Goal: Check status: Check status

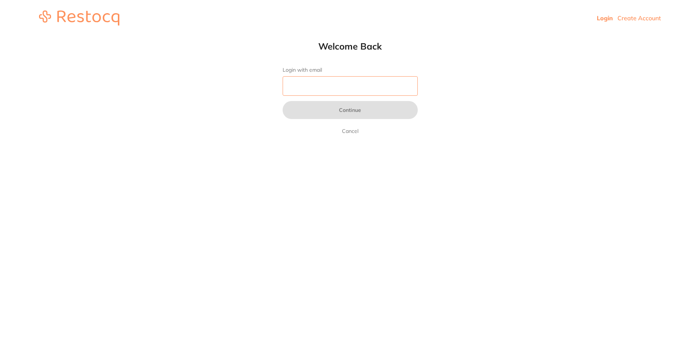
drag, startPoint x: 0, startPoint y: 0, endPoint x: 339, endPoint y: 85, distance: 349.9
click at [339, 85] on input "Login with email" at bounding box center [350, 86] width 135 height 20
type input "[EMAIL_ADDRESS][DOMAIN_NAME]"
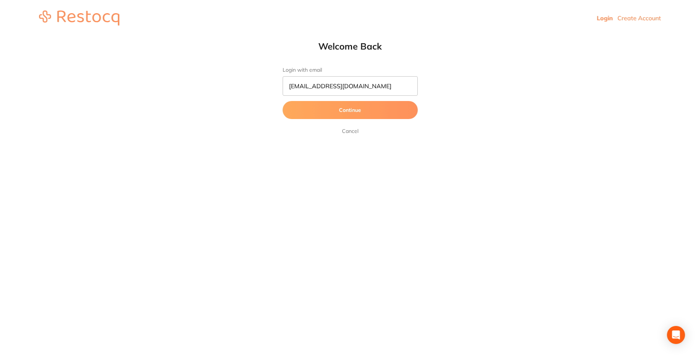
click at [336, 113] on button "Continue" at bounding box center [350, 110] width 135 height 18
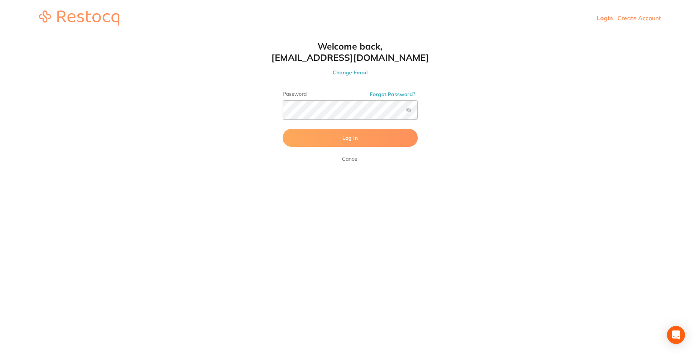
click at [334, 140] on button "Log In" at bounding box center [350, 138] width 135 height 18
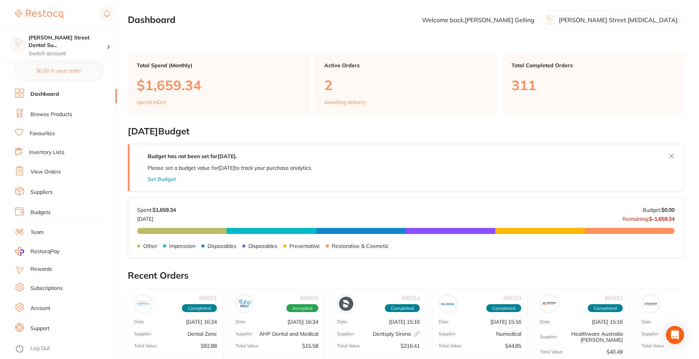
click at [55, 173] on link "View Orders" at bounding box center [45, 172] width 30 height 8
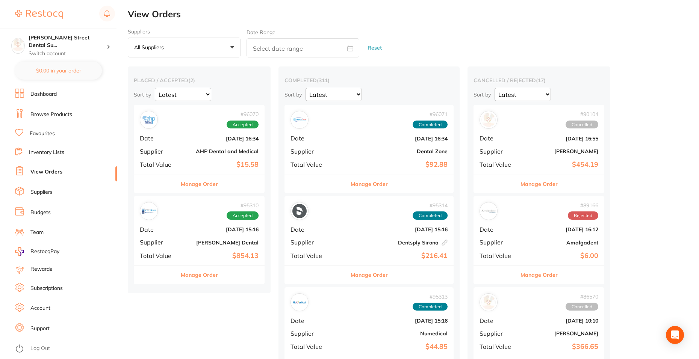
click at [199, 249] on div "# 95310 Accepted Date [DATE] 15:16 Supplier [PERSON_NAME] Dental Total Value $8…" at bounding box center [199, 230] width 131 height 69
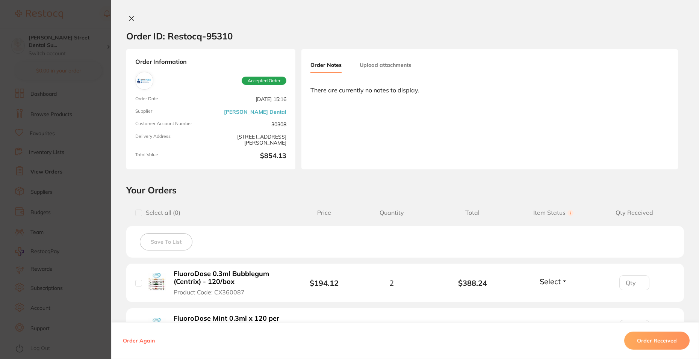
click at [37, 189] on section "Order ID: Restocq- 95310 Order Information Accepted Order Order Date [DATE] 15:…" at bounding box center [349, 179] width 699 height 359
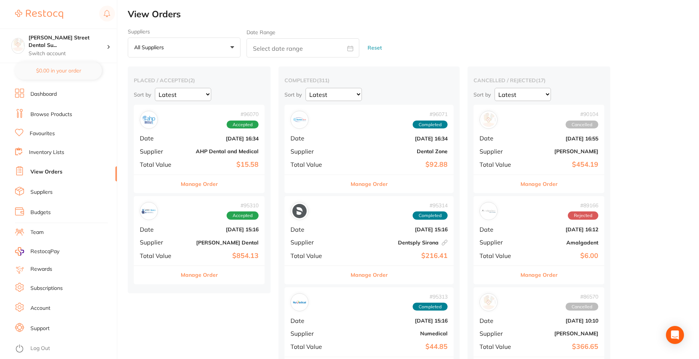
click at [347, 164] on b "$92.88" at bounding box center [397, 165] width 101 height 8
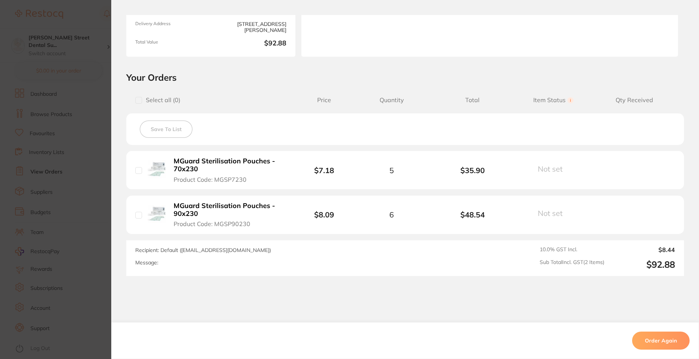
scroll to position [142, 0]
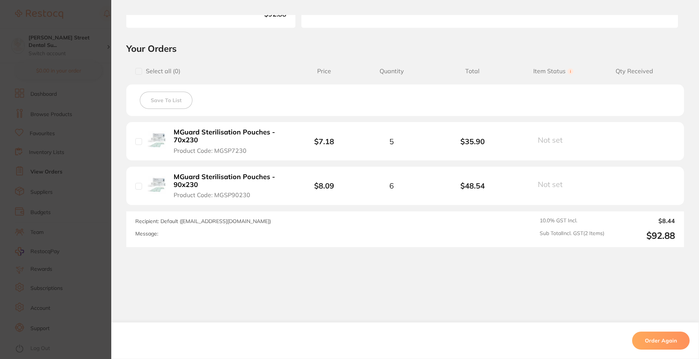
click at [66, 163] on section "Order ID: Restocq- 96071 Order Information Completed Order Order Date [DATE] 16…" at bounding box center [349, 179] width 699 height 359
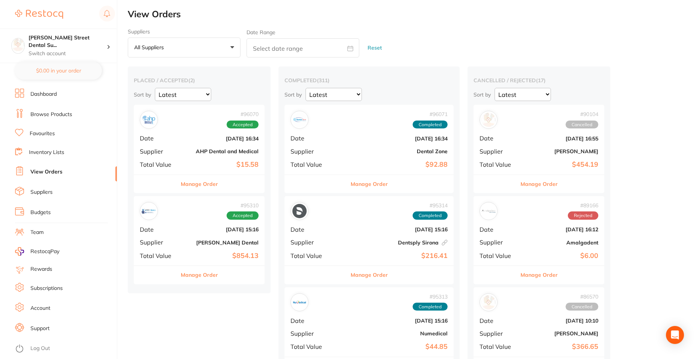
scroll to position [113, 0]
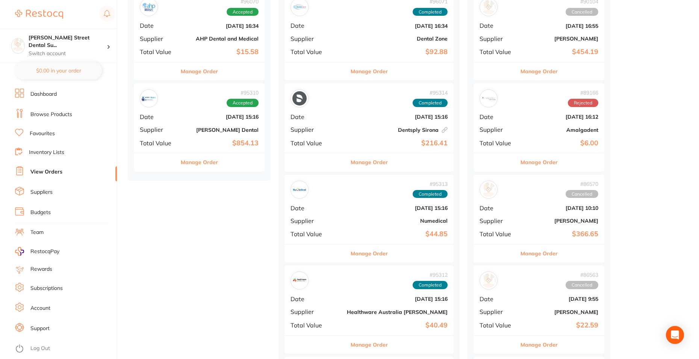
click at [200, 166] on button "Manage Order" at bounding box center [199, 162] width 37 height 18
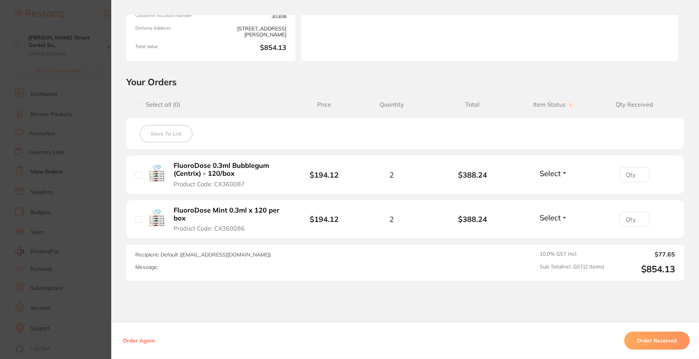
scroll to position [113, 0]
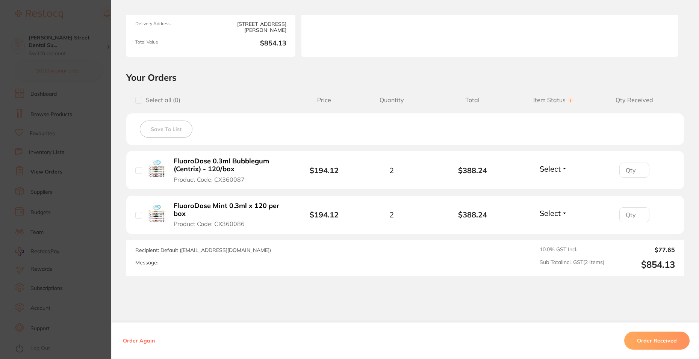
click at [81, 166] on section "Order ID: Restocq- 95310 Order Information Accepted Order Order Date [DATE] 15:…" at bounding box center [349, 179] width 699 height 359
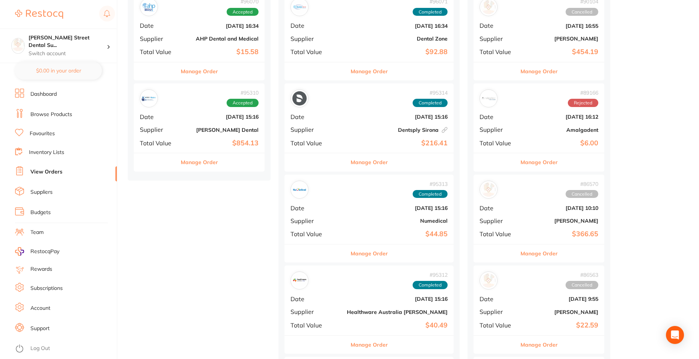
click at [208, 77] on button "Manage Order" at bounding box center [199, 71] width 37 height 18
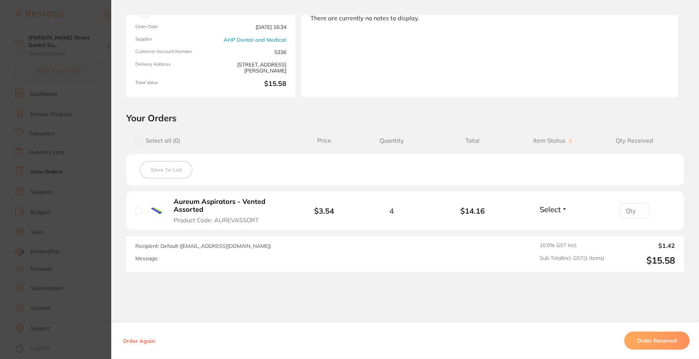
scroll to position [75, 0]
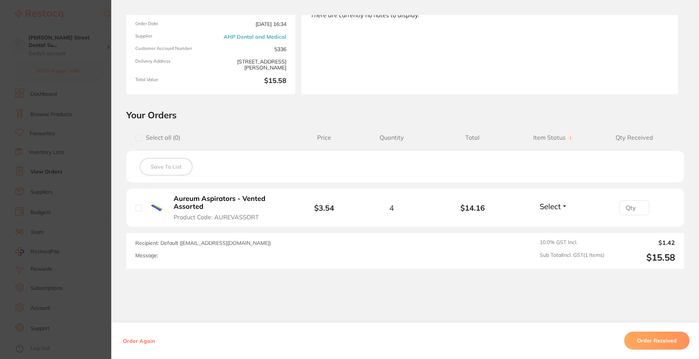
click at [53, 108] on section "Order ID: Restocq- 96070 Order Information Accepted Order Order Date [DATE] 16:…" at bounding box center [349, 179] width 699 height 359
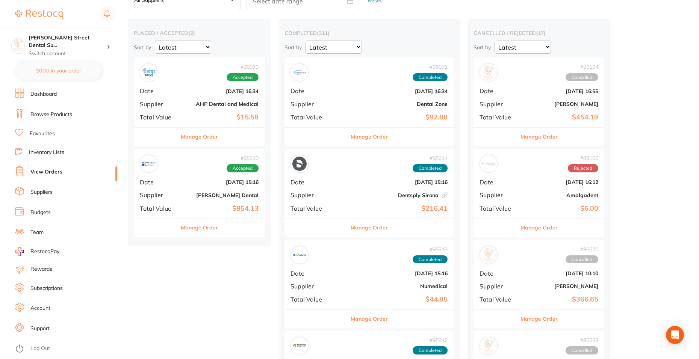
scroll to position [38, 0]
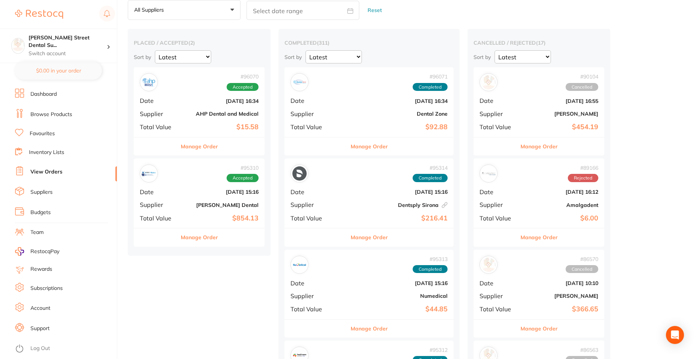
click at [350, 147] on button "Manage Order" at bounding box center [368, 146] width 37 height 18
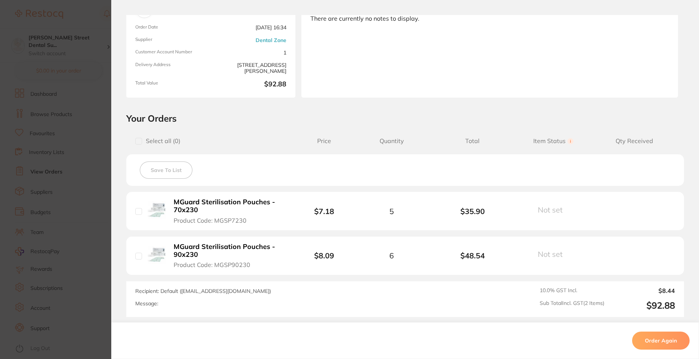
scroll to position [75, 0]
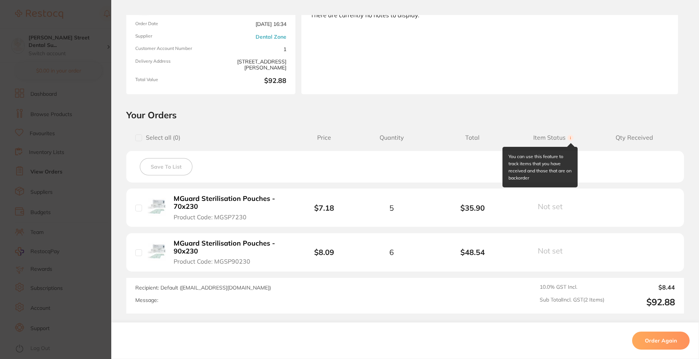
click at [569, 137] on circle at bounding box center [570, 138] width 6 height 6
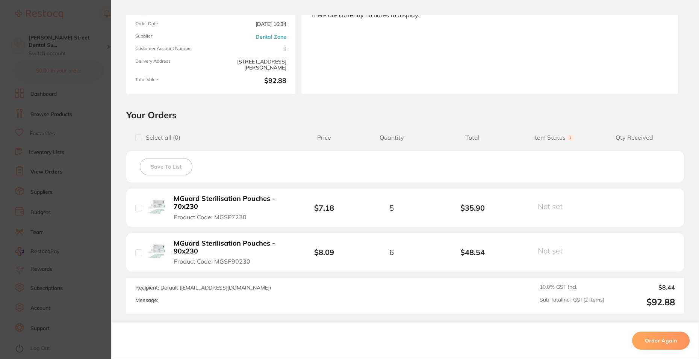
click at [70, 160] on section "Order ID: Restocq- 96071 Order Information Completed Order Order Date [DATE] 16…" at bounding box center [349, 179] width 699 height 359
